Goal: Check status: Check status

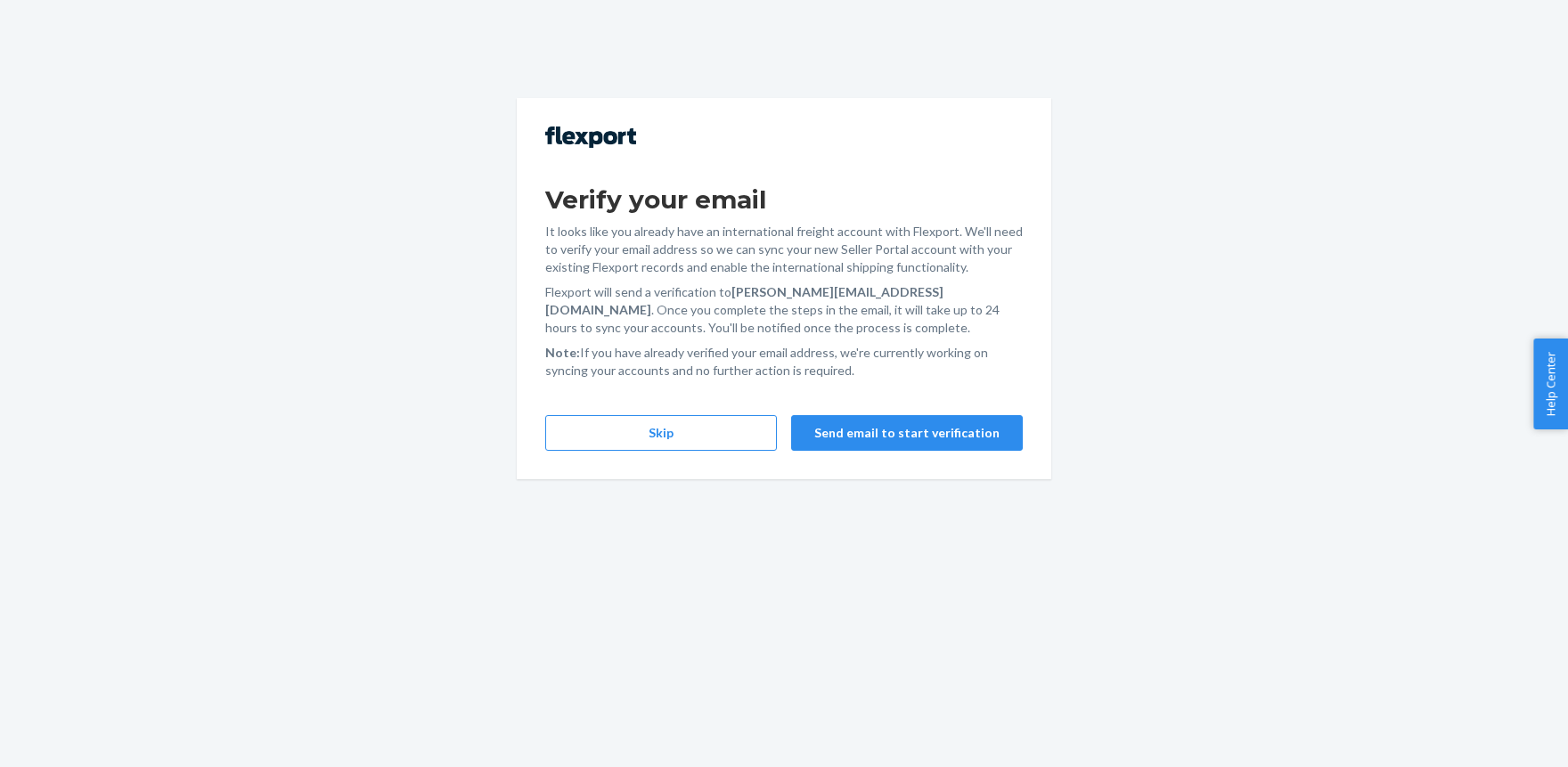
click at [600, 415] on div "Verify your email It looks like you already have an international freight accou…" at bounding box center [784, 289] width 535 height 382
click at [601, 421] on button "Skip" at bounding box center [661, 433] width 232 height 36
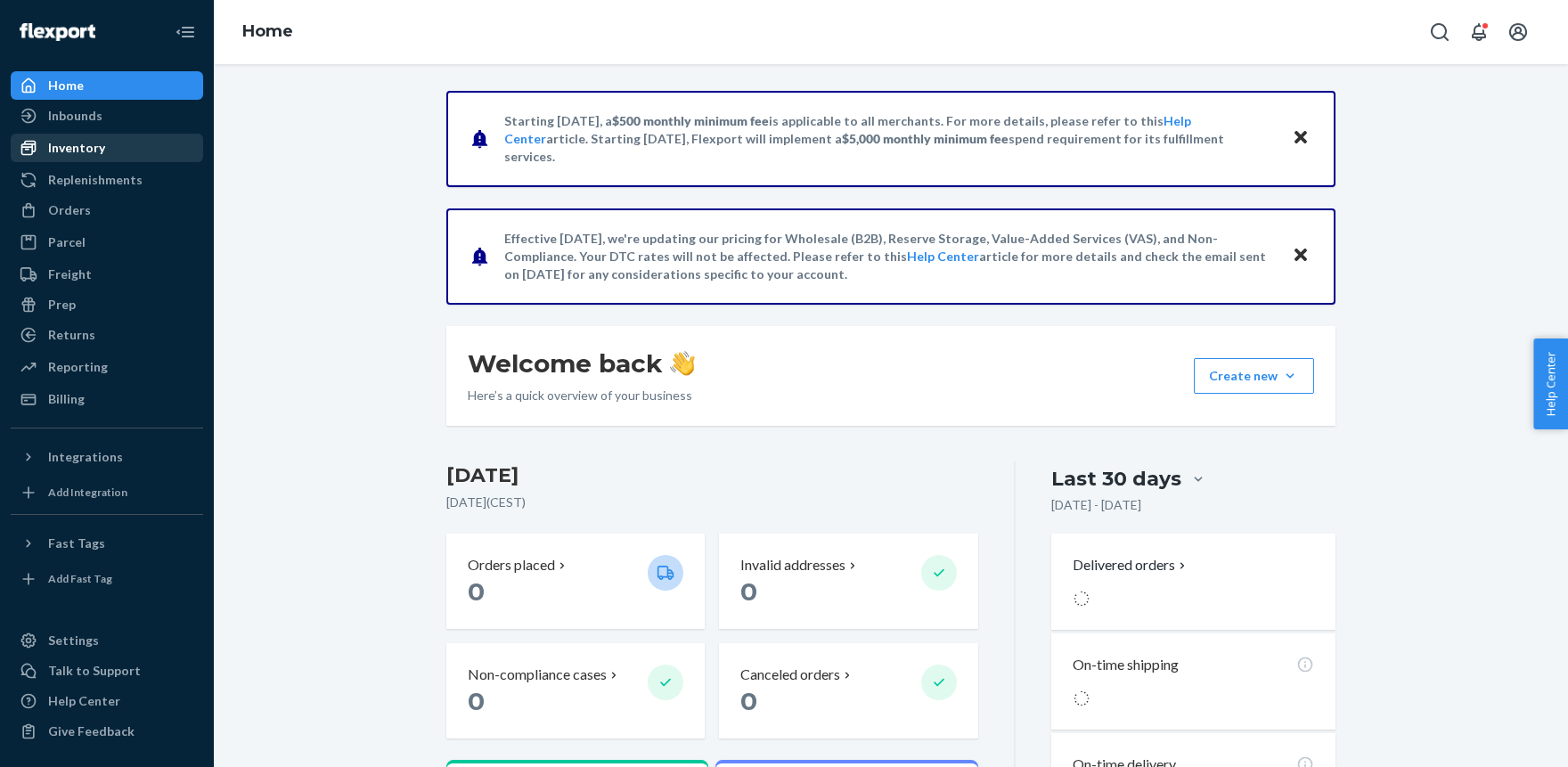
click at [64, 151] on div "Inventory" at bounding box center [77, 148] width 57 height 18
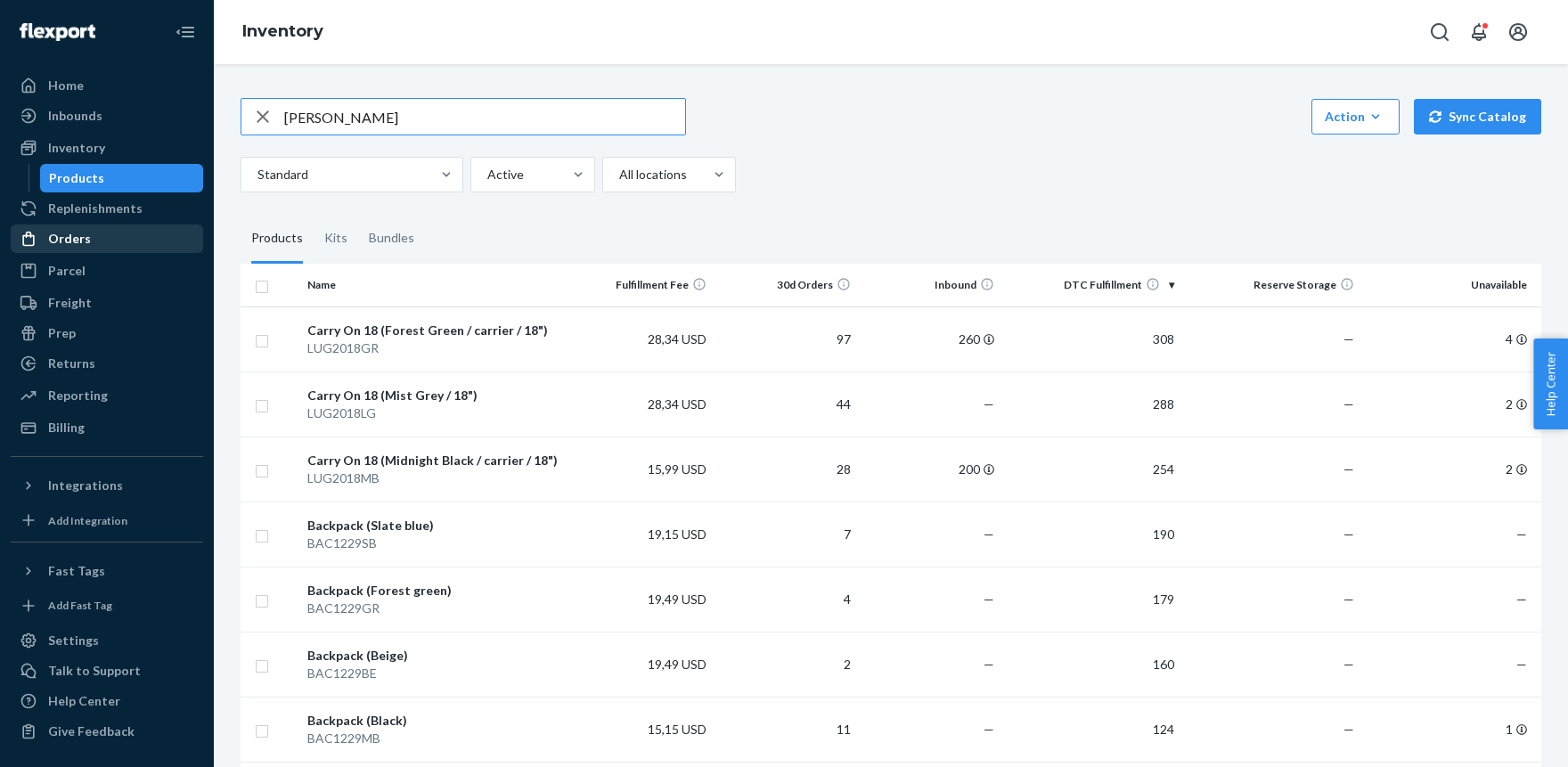
type input "[PERSON_NAME]"
click at [79, 238] on div "Orders" at bounding box center [69, 239] width 43 height 18
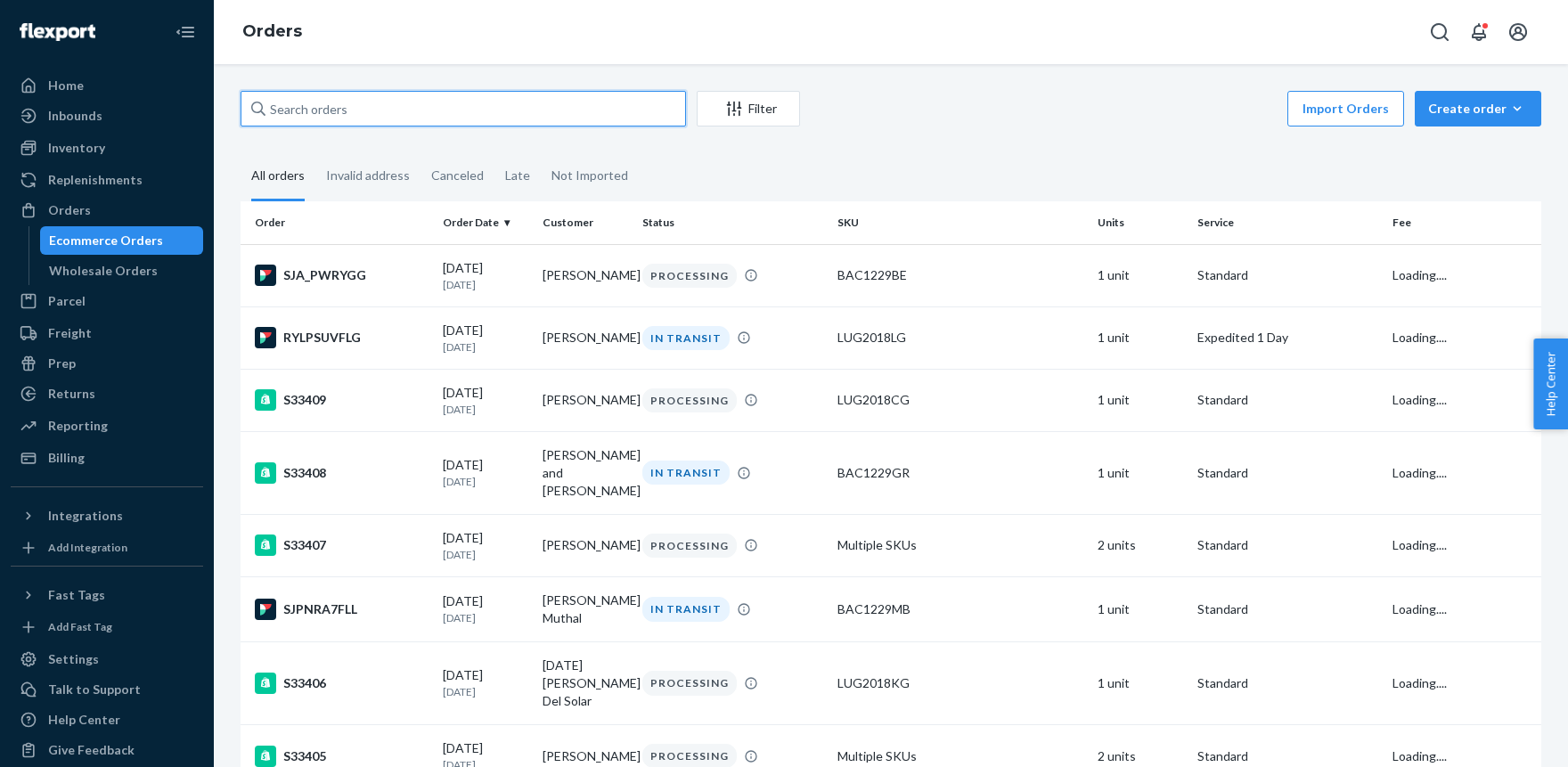
paste input "[PERSON_NAME]"
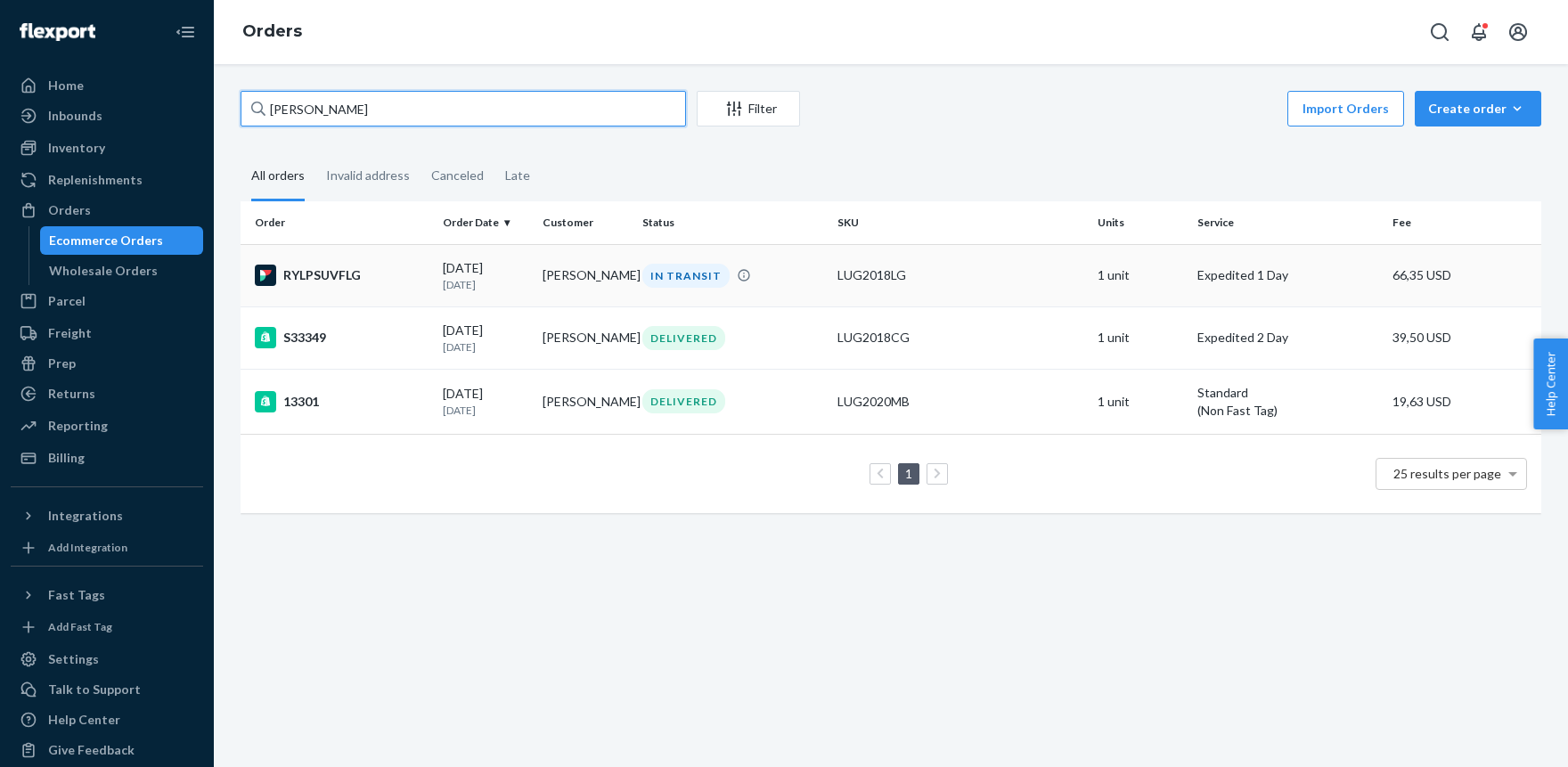
type input "[PERSON_NAME]"
click at [927, 286] on td "LUG2018LG" at bounding box center [960, 275] width 260 height 62
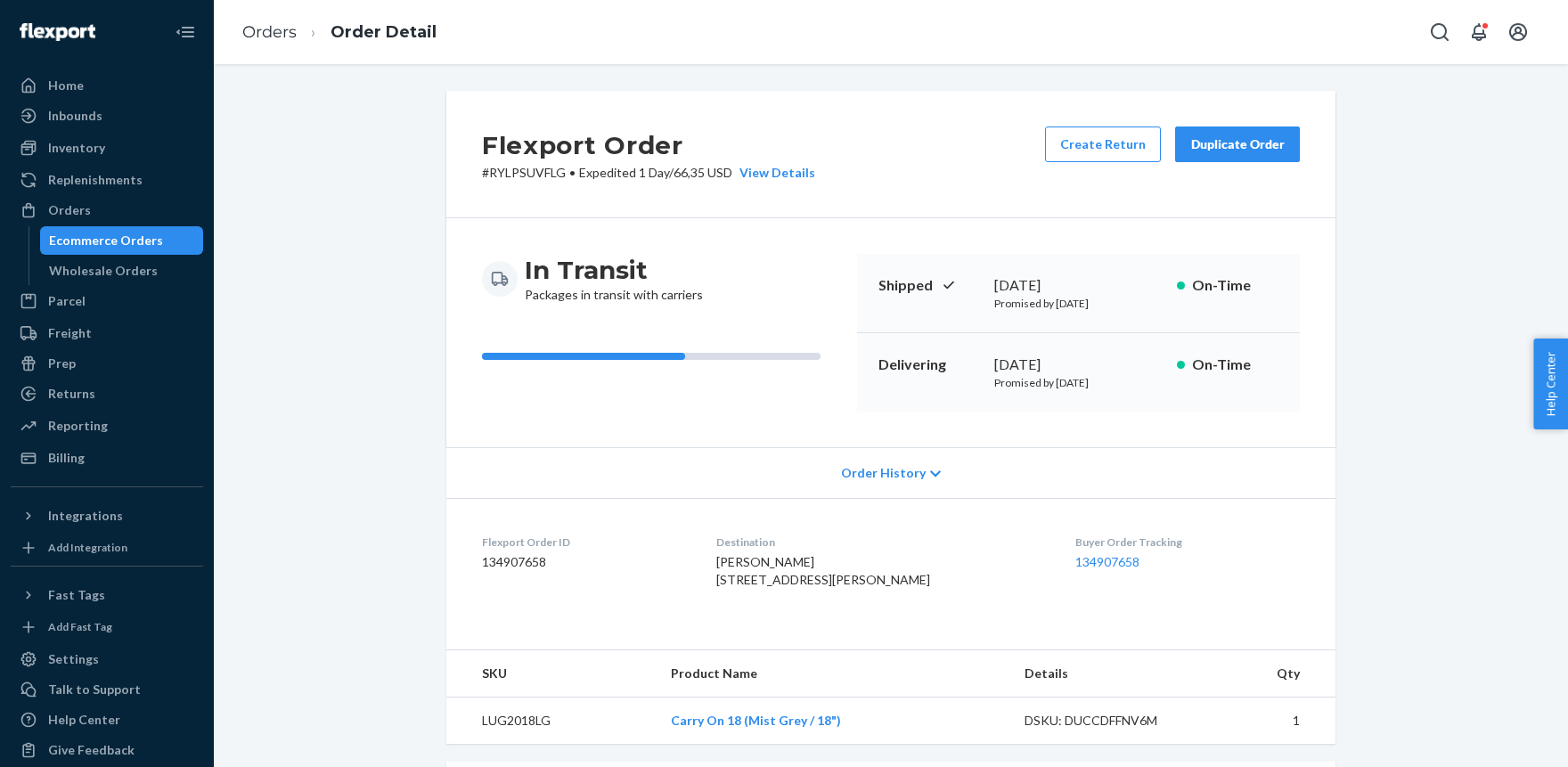
scroll to position [362, 0]
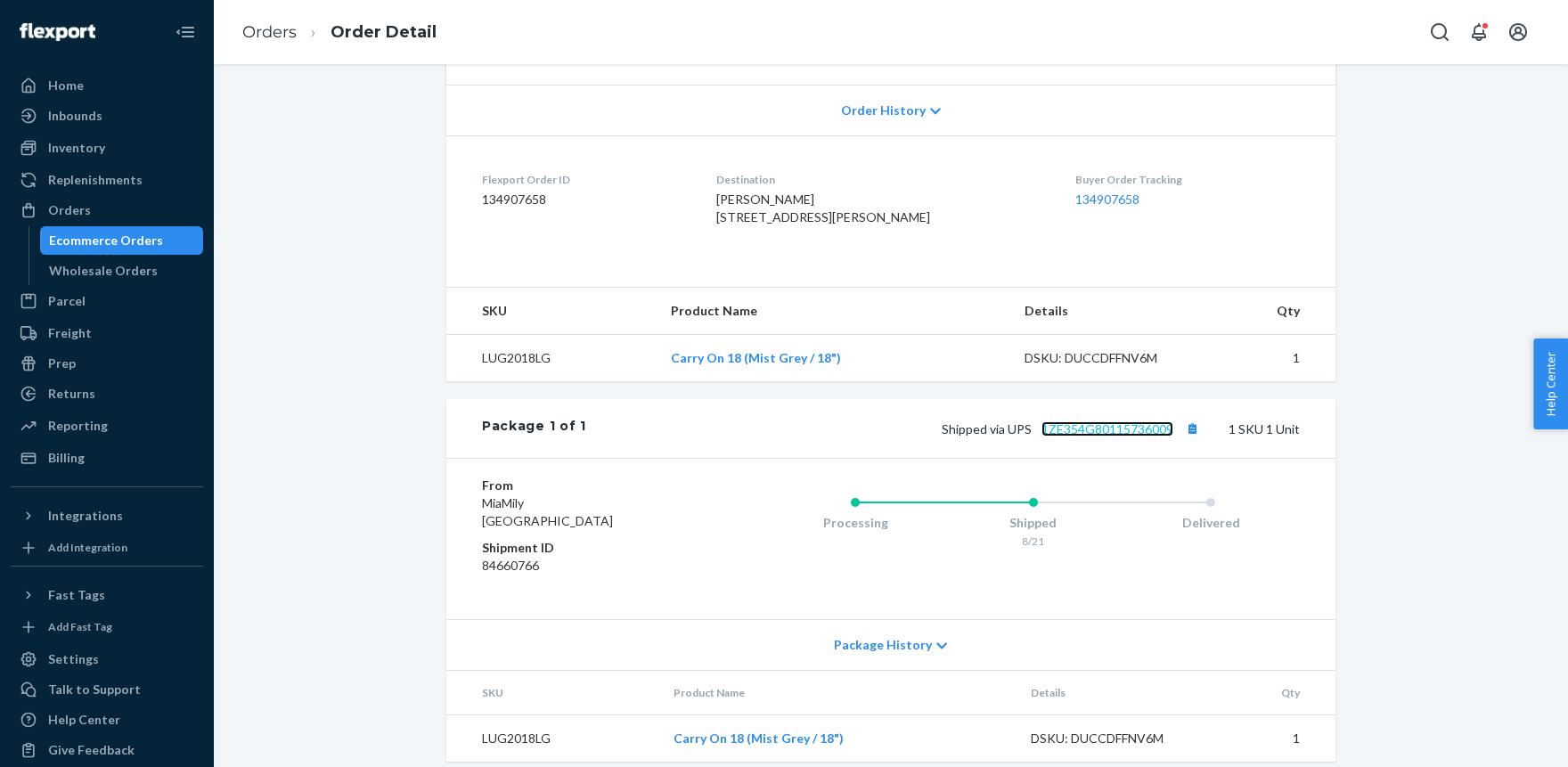
click at [1150, 436] on link "1ZE354G80115736009" at bounding box center [1107, 429] width 131 height 16
